Goal: Find specific page/section: Find specific page/section

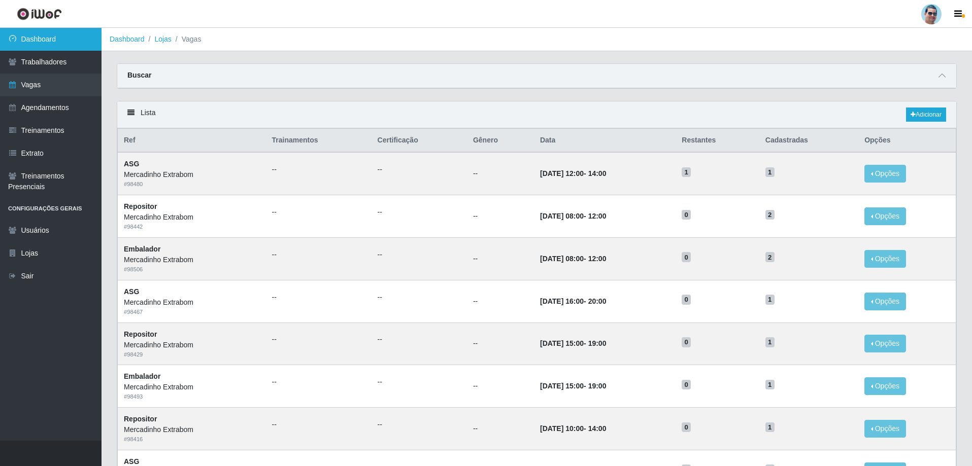
drag, startPoint x: 18, startPoint y: 68, endPoint x: 22, endPoint y: 35, distance: 33.3
click at [19, 68] on link "Trabalhadores" at bounding box center [51, 62] width 102 height 23
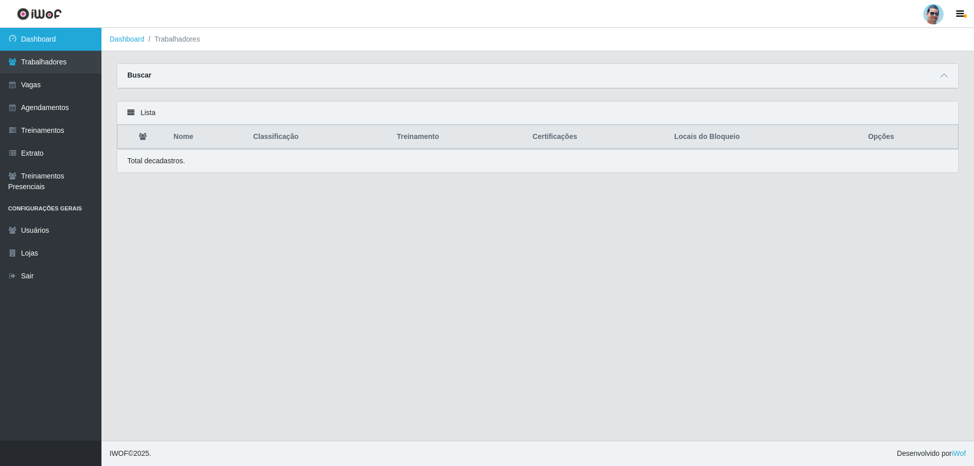
click at [83, 43] on link "Dashboard" at bounding box center [51, 39] width 102 height 23
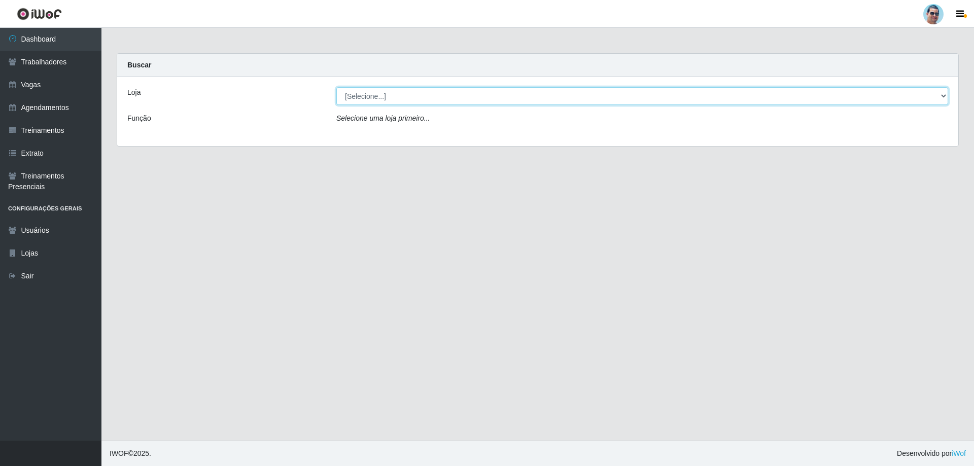
click at [552, 102] on select "[Selecione...] Mercadinho Extrabom" at bounding box center [642, 96] width 612 height 18
select select "175"
click at [336, 87] on select "[Selecione...] Mercadinho Extrabom" at bounding box center [642, 96] width 612 height 18
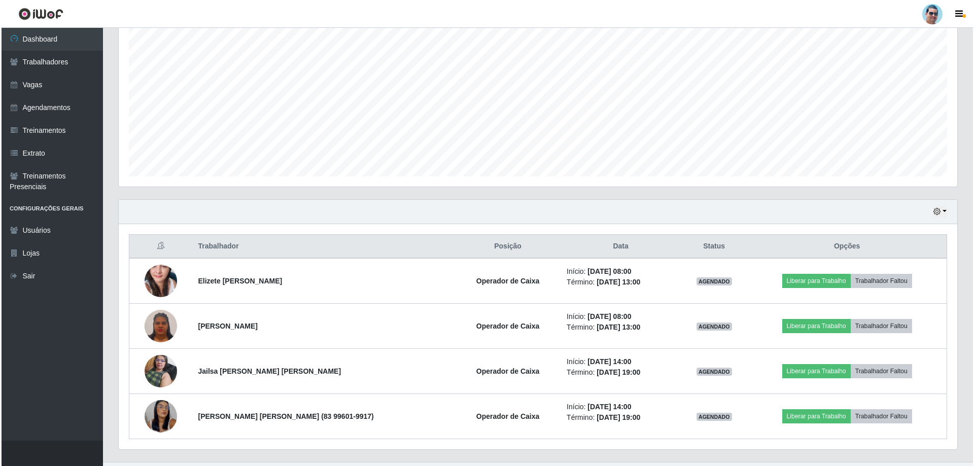
scroll to position [208, 0]
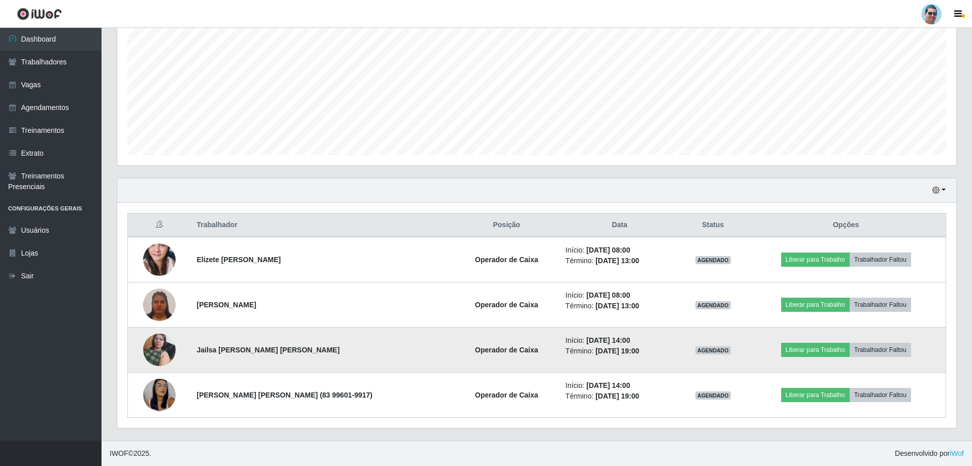
click at [147, 345] on img at bounding box center [159, 349] width 32 height 43
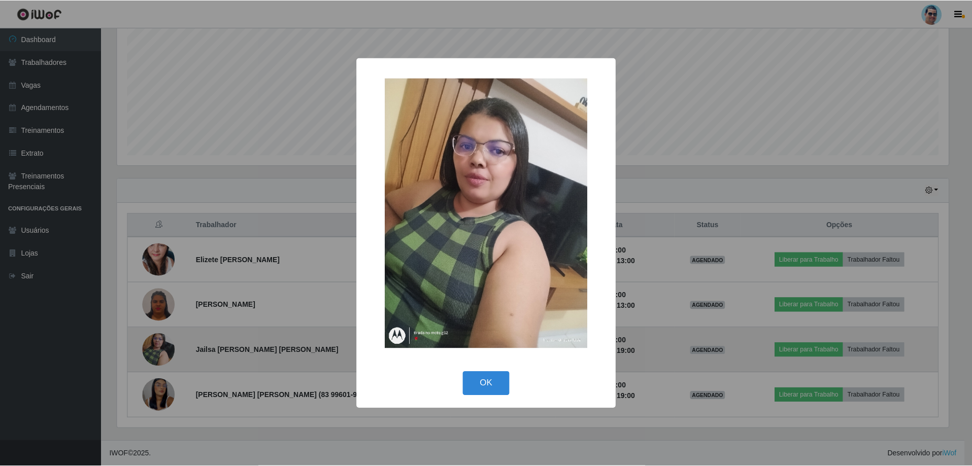
scroll to position [211, 834]
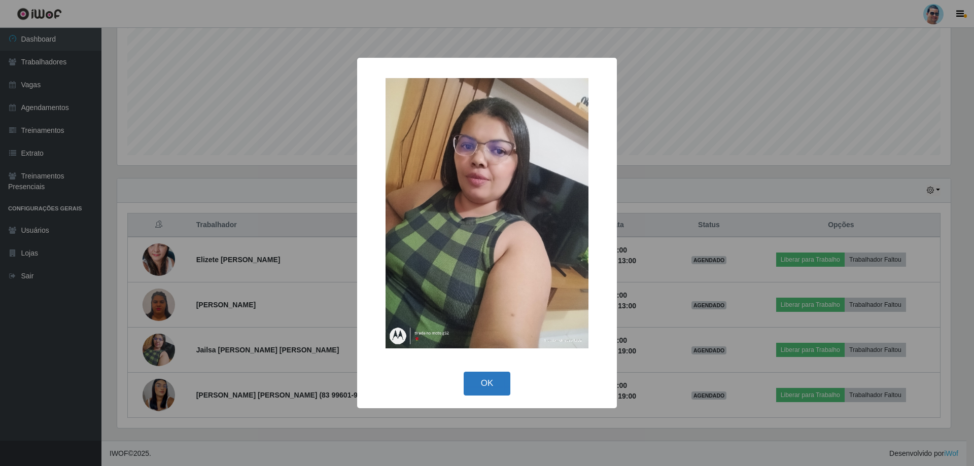
click at [504, 392] on button "OK" at bounding box center [487, 384] width 47 height 24
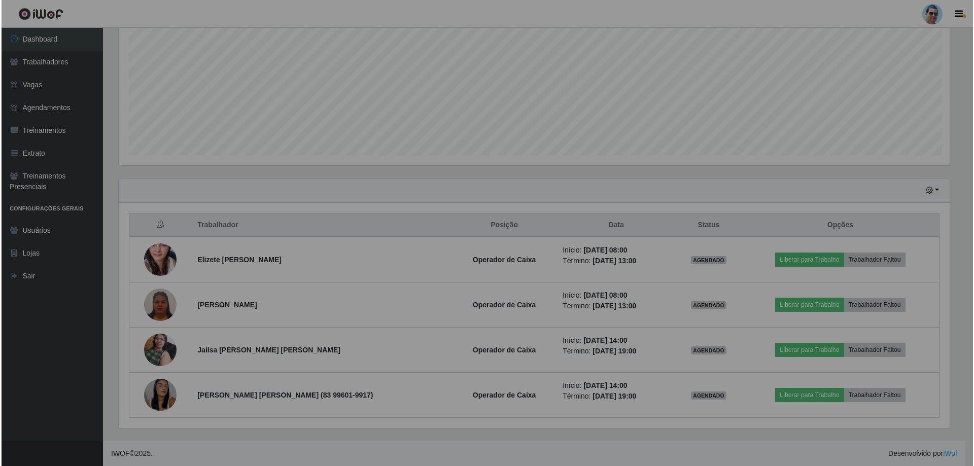
scroll to position [211, 839]
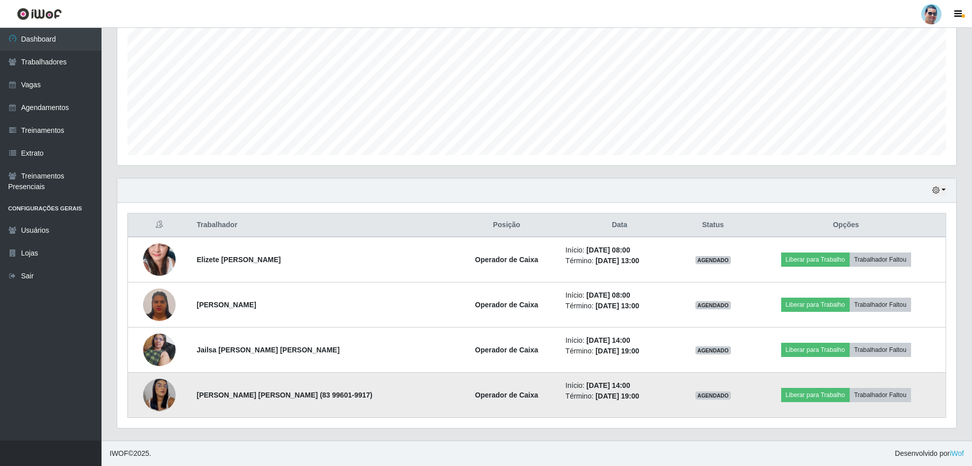
click at [168, 397] on img at bounding box center [159, 395] width 32 height 71
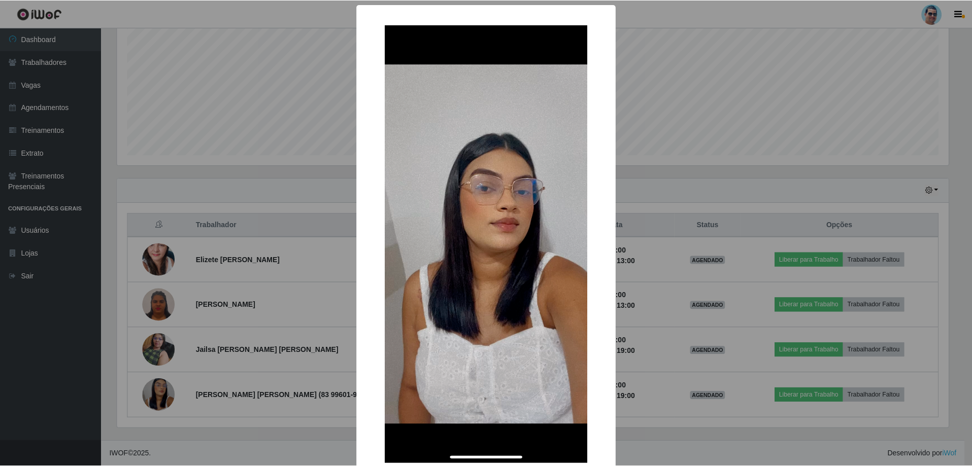
scroll to position [62, 0]
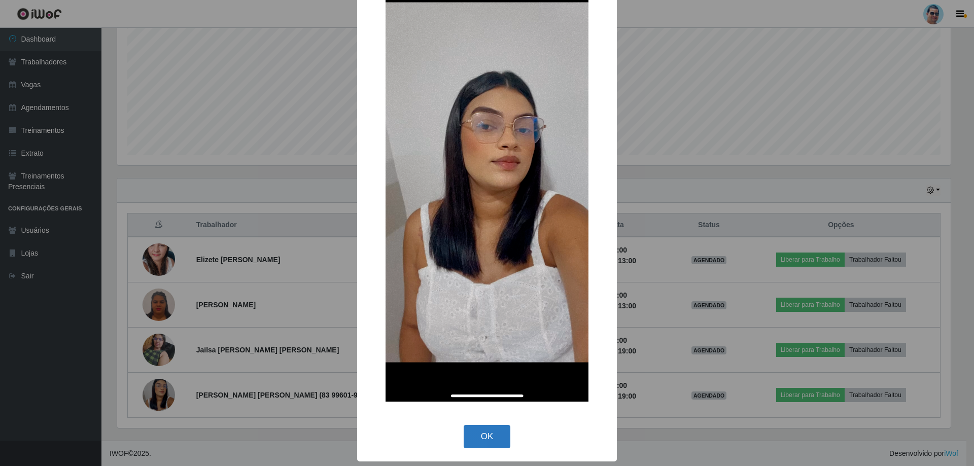
click at [479, 441] on button "OK" at bounding box center [487, 437] width 47 height 24
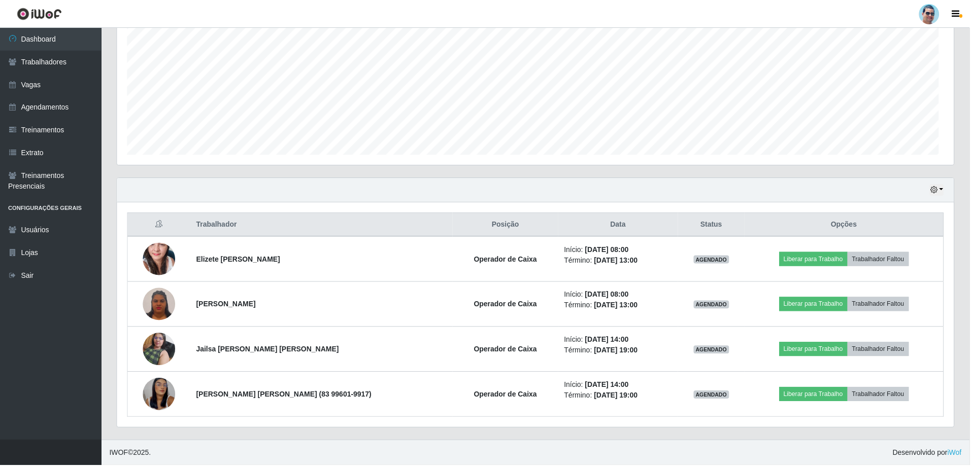
scroll to position [211, 839]
